Goal: Task Accomplishment & Management: Manage account settings

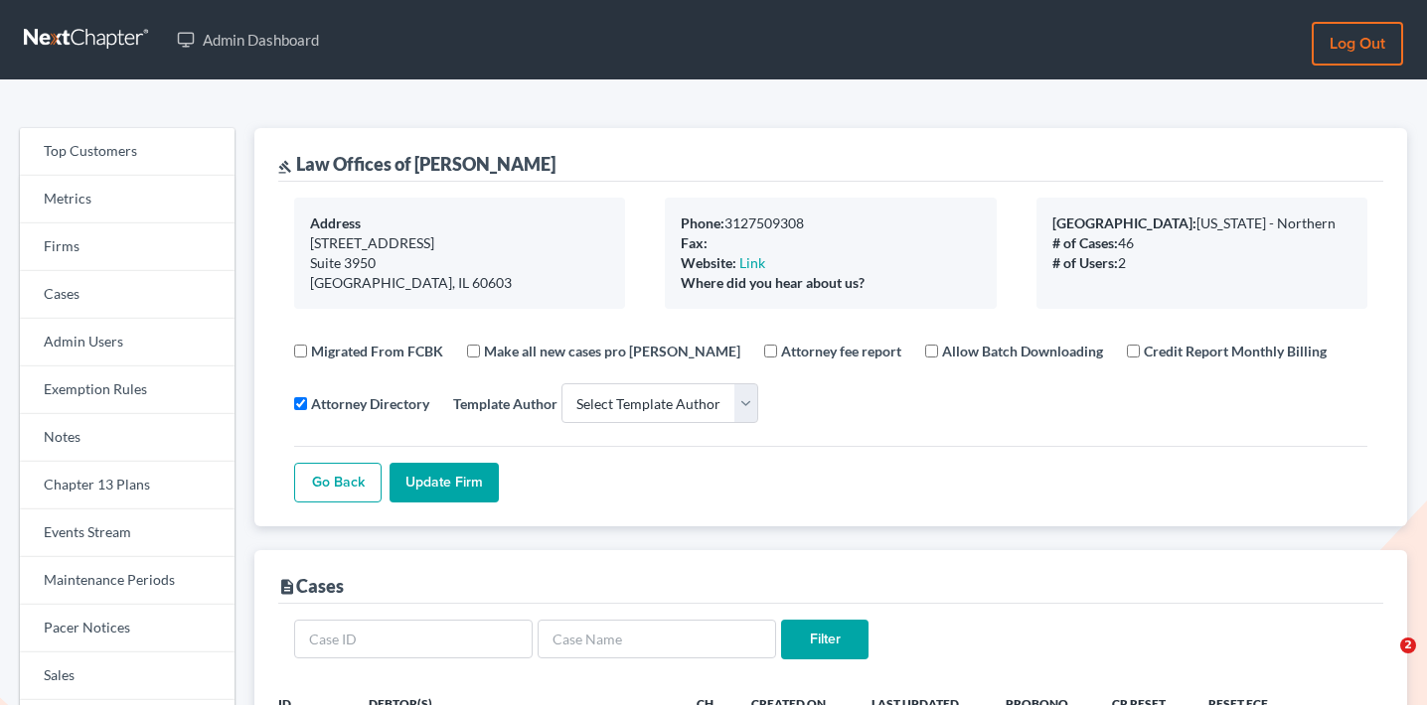
select select
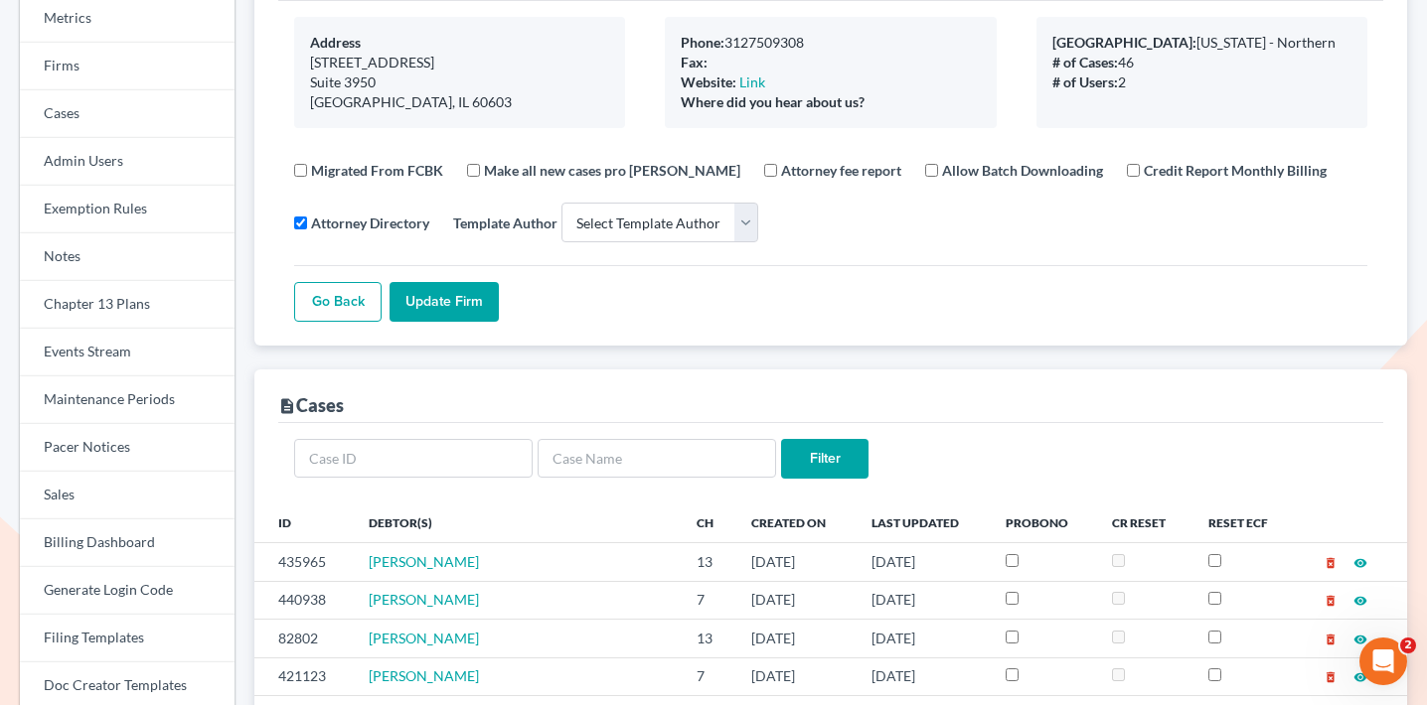
scroll to position [44, 0]
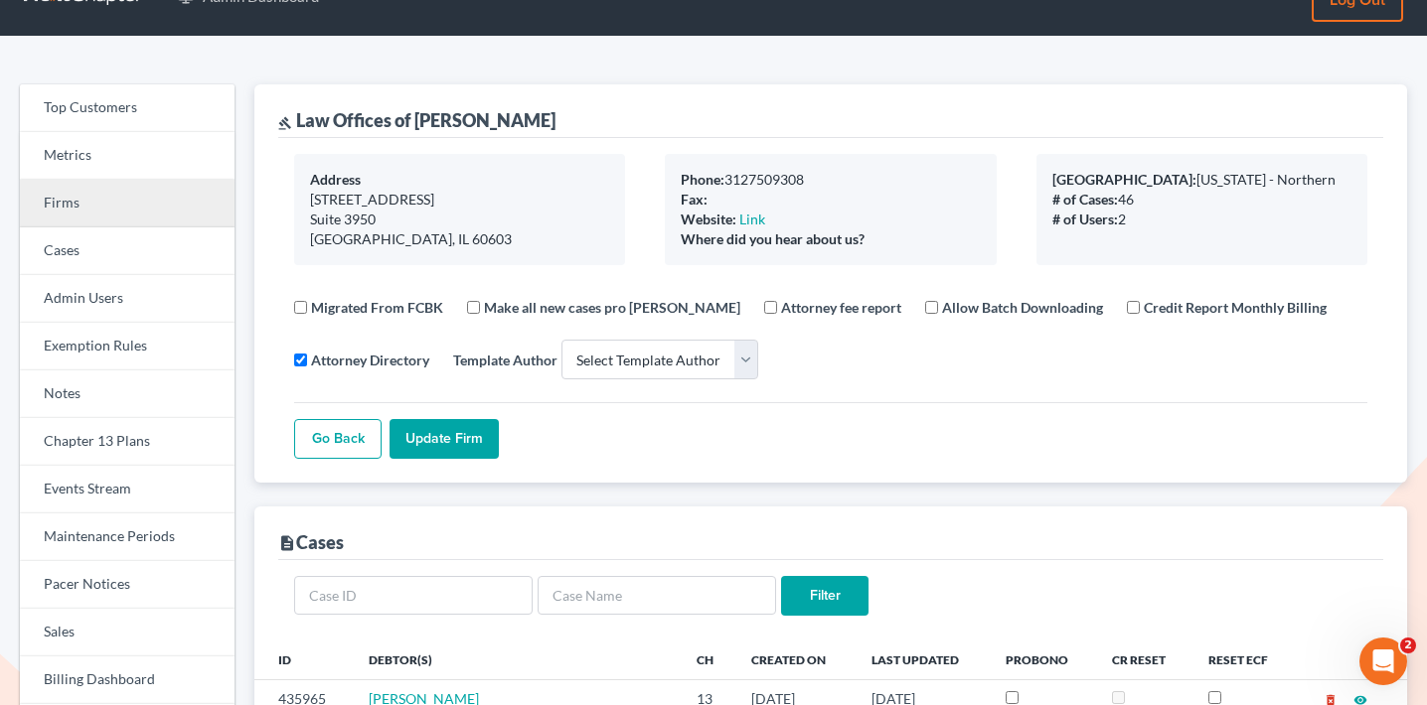
click at [156, 197] on link "Firms" at bounding box center [127, 204] width 215 height 48
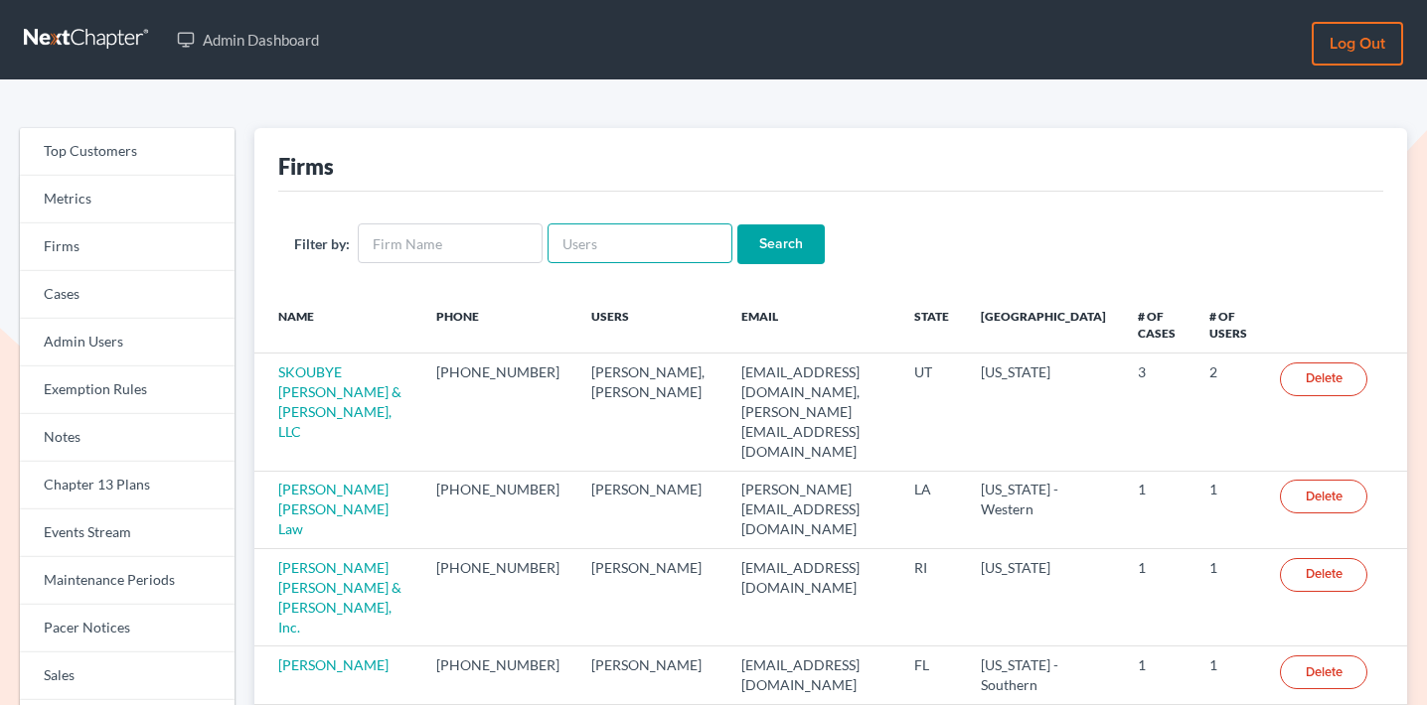
click at [606, 237] on input "text" at bounding box center [639, 244] width 185 height 40
paste input "kenneth@dsouzalegal.com"
type input "kenneth@dsouzalegal.com"
click at [747, 233] on input "Search" at bounding box center [780, 245] width 87 height 40
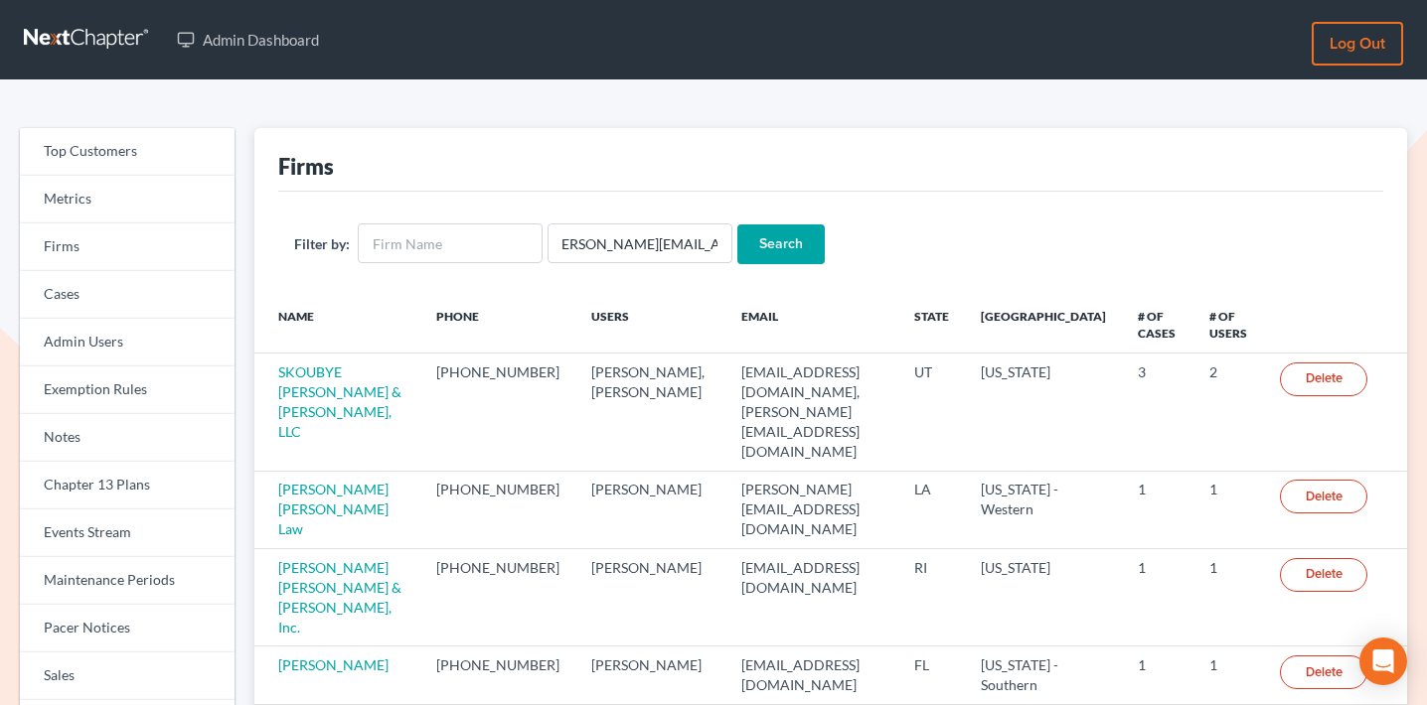
scroll to position [0, 0]
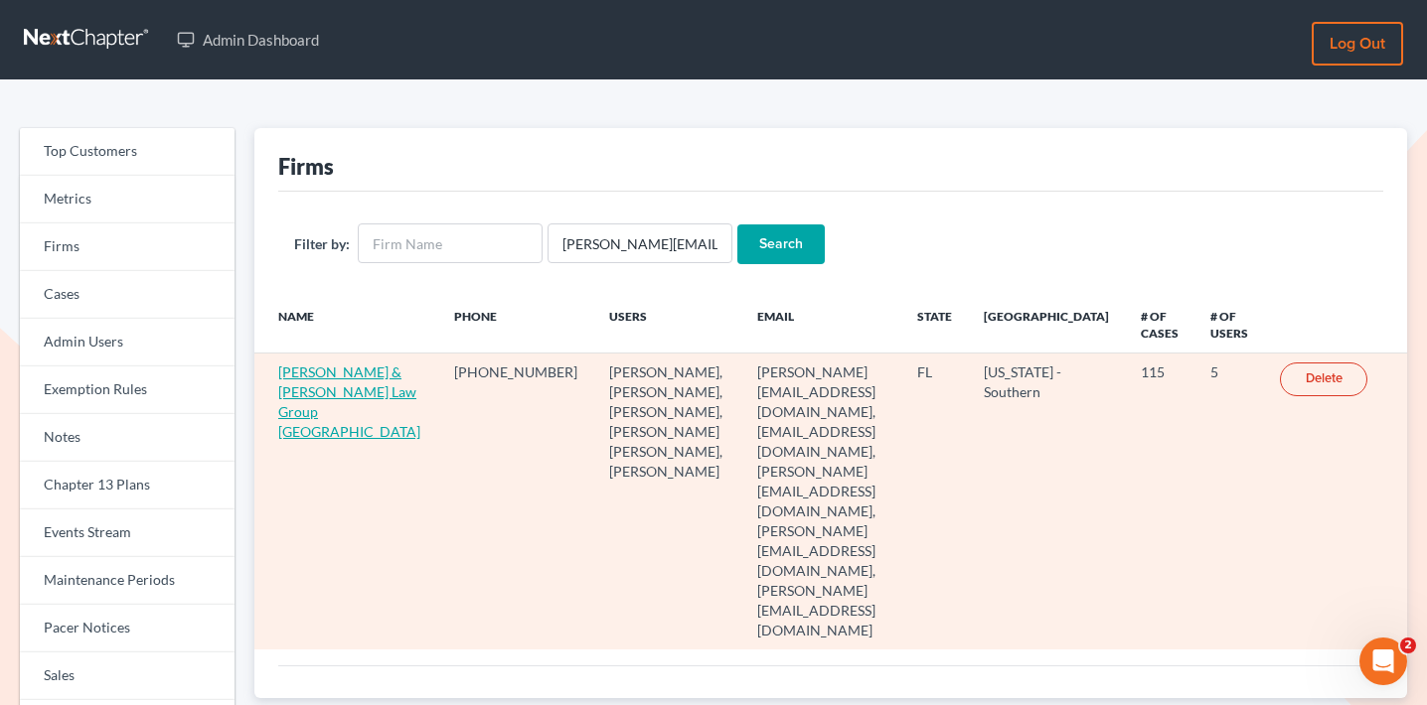
click at [299, 397] on link "Dsouza & Walton Law Group PA" at bounding box center [349, 402] width 142 height 77
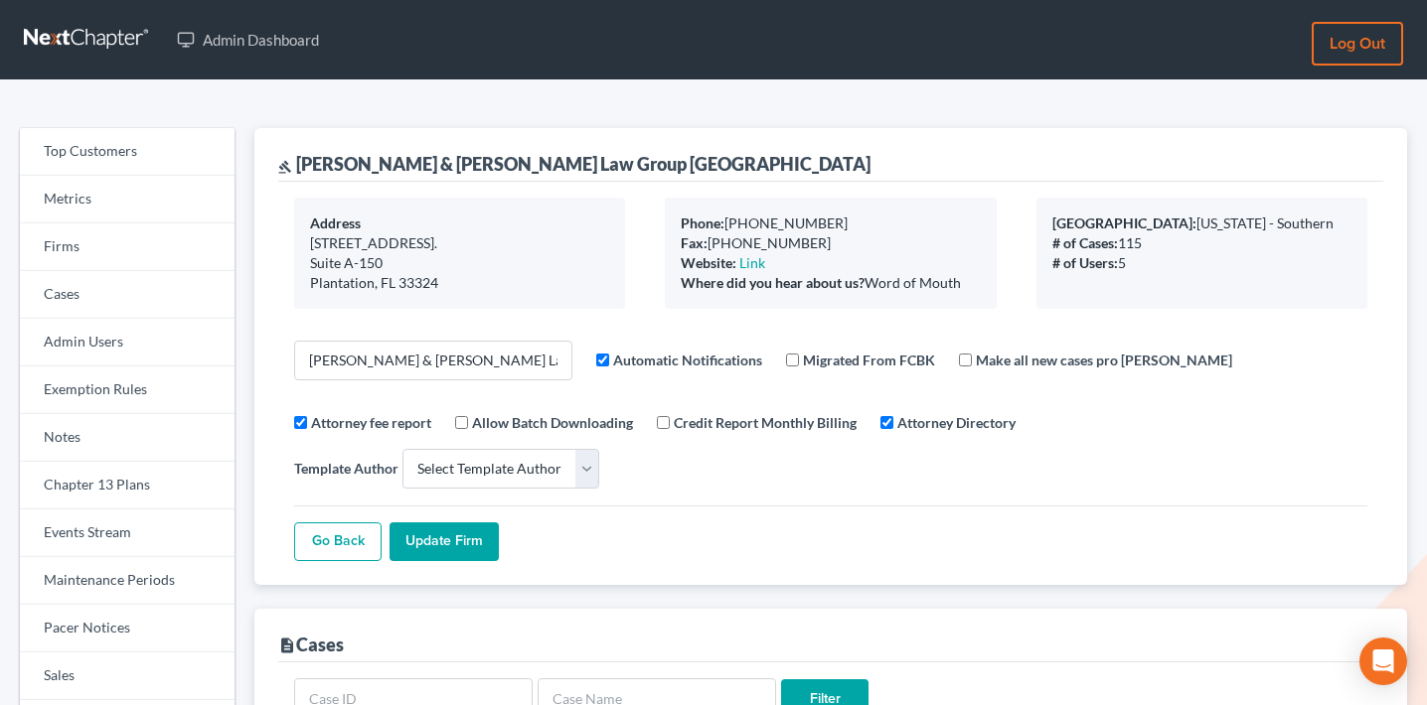
select select
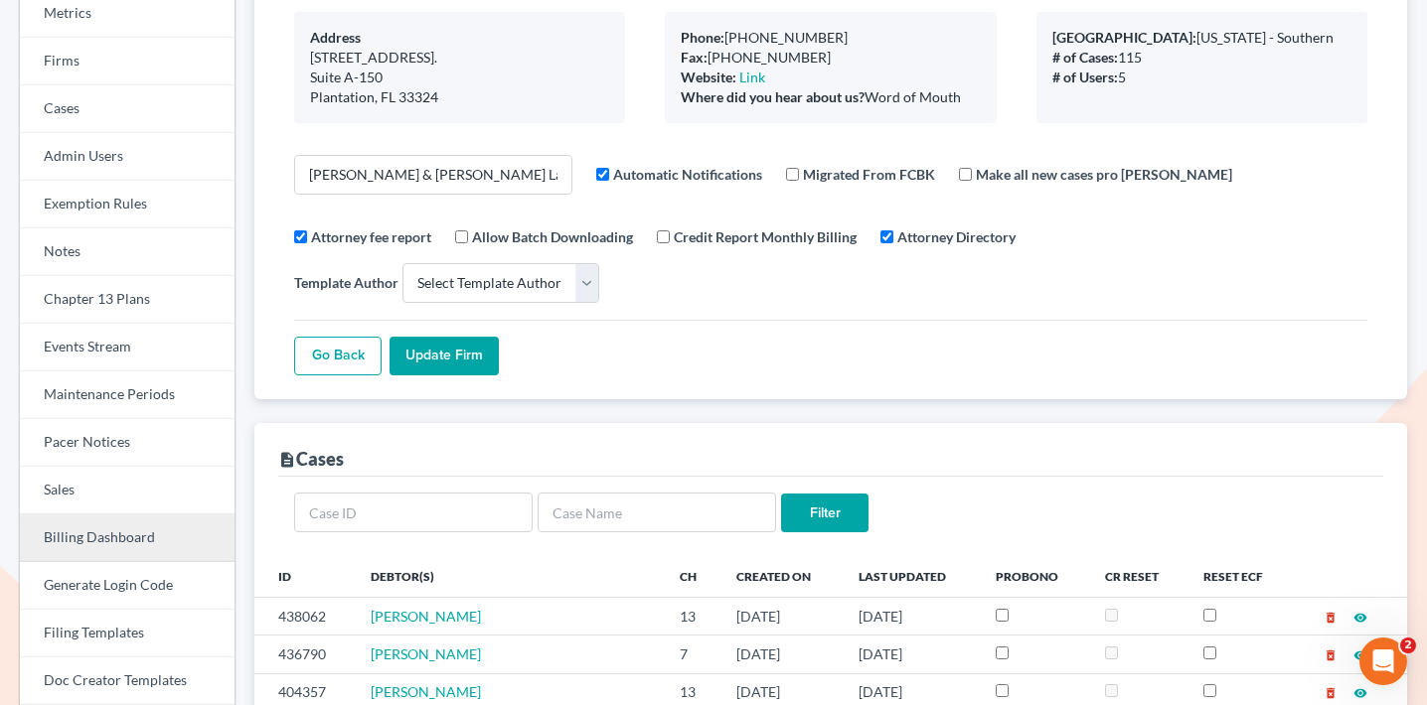
click at [98, 543] on link "Billing Dashboard" at bounding box center [127, 539] width 215 height 48
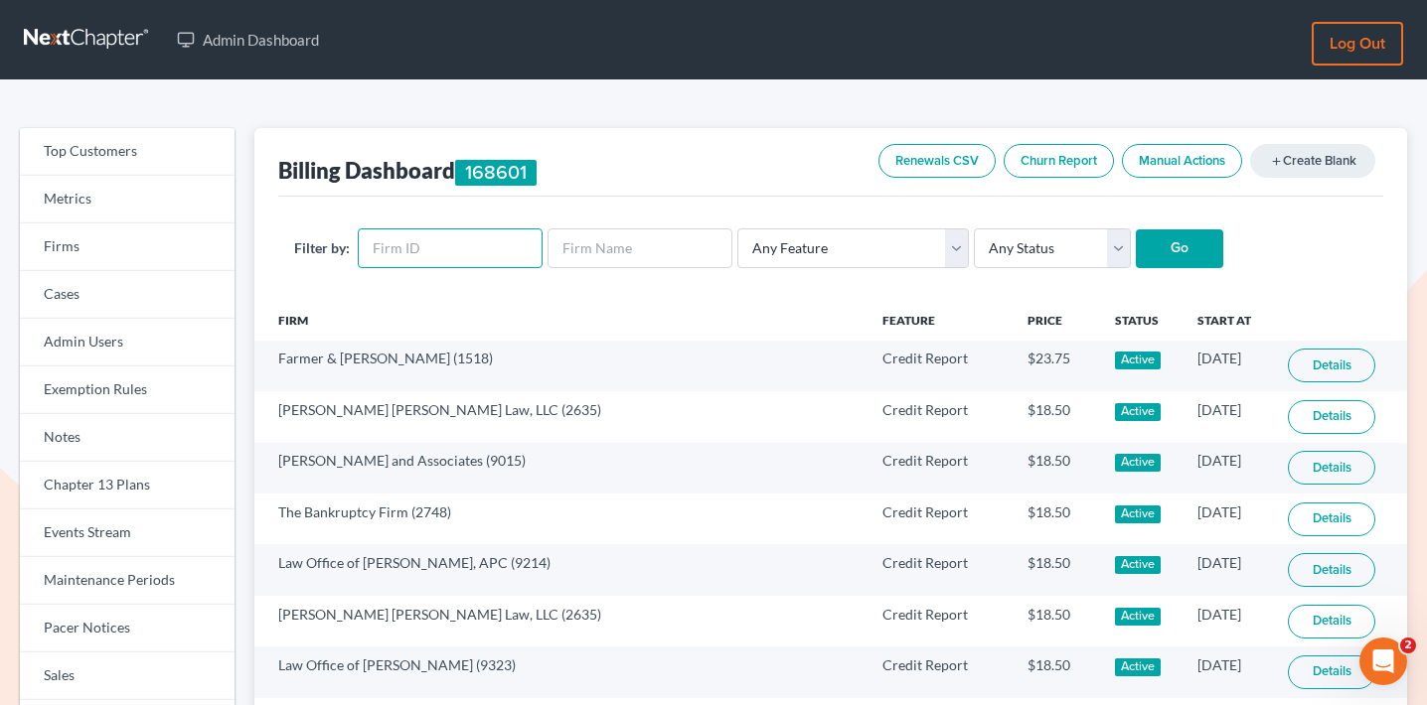
click at [462, 241] on input "text" at bounding box center [450, 249] width 185 height 40
paste input "10746"
type input "10746"
click at [1182, 244] on input "Go" at bounding box center [1179, 250] width 87 height 40
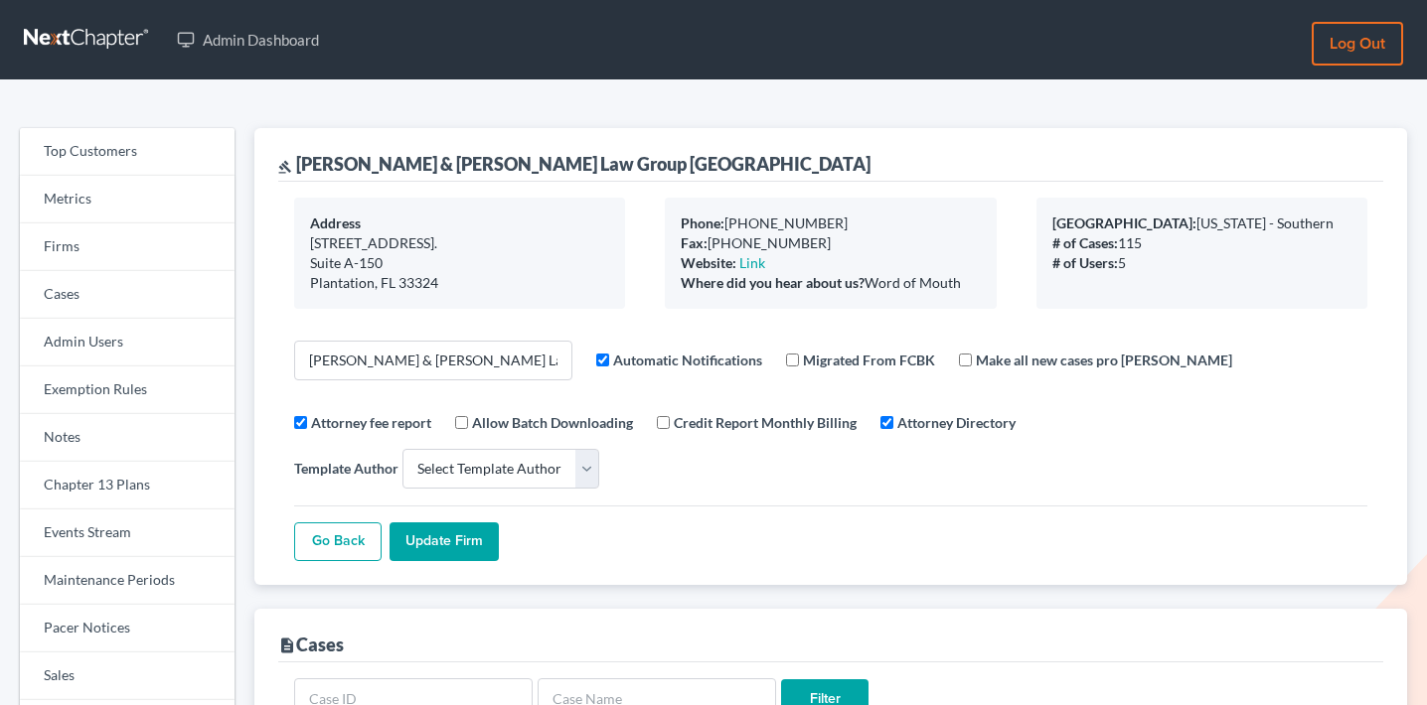
select select
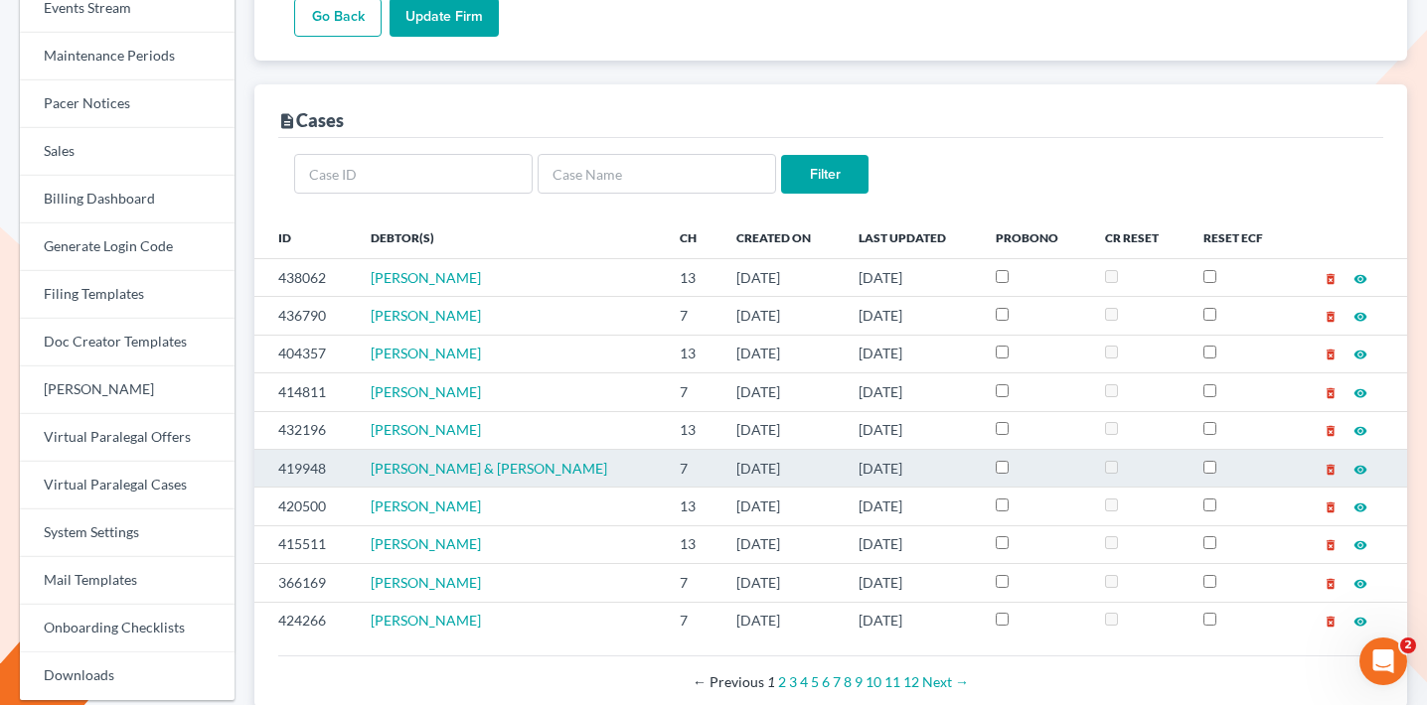
scroll to position [559, 0]
